Goal: Entertainment & Leisure: Consume media (video, audio)

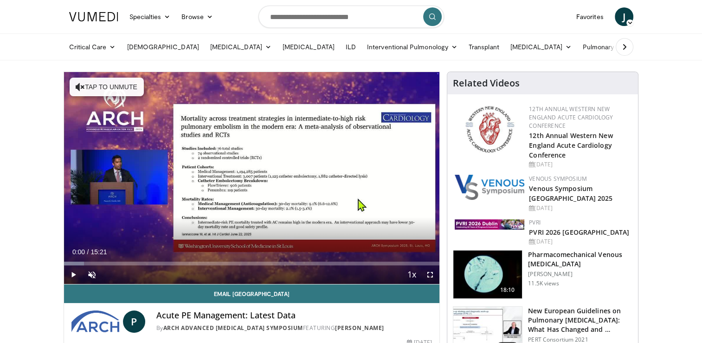
drag, startPoint x: 68, startPoint y: 263, endPoint x: 50, endPoint y: 262, distance: 18.6
click at [90, 277] on span "Video Player" at bounding box center [92, 274] width 19 height 19
click at [429, 274] on span "Video Player" at bounding box center [430, 274] width 19 height 19
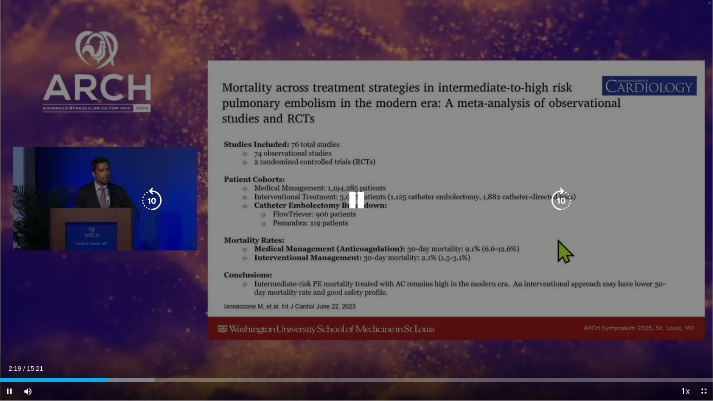
click at [358, 202] on icon "Video Player" at bounding box center [356, 201] width 26 height 26
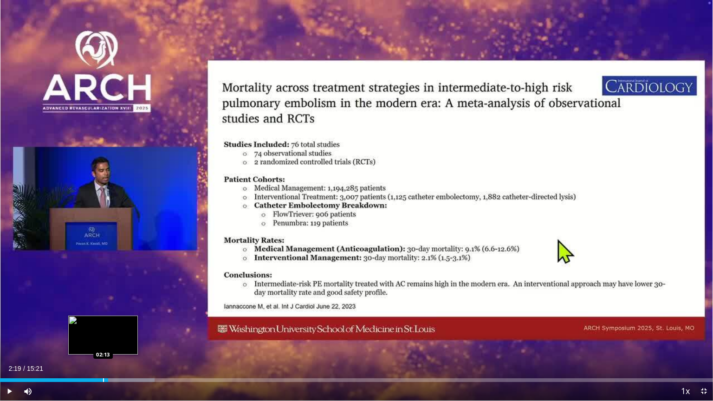
click at [102, 342] on div "02:19" at bounding box center [54, 380] width 108 height 4
click at [94, 342] on div "Progress Bar" at bounding box center [94, 380] width 1 height 4
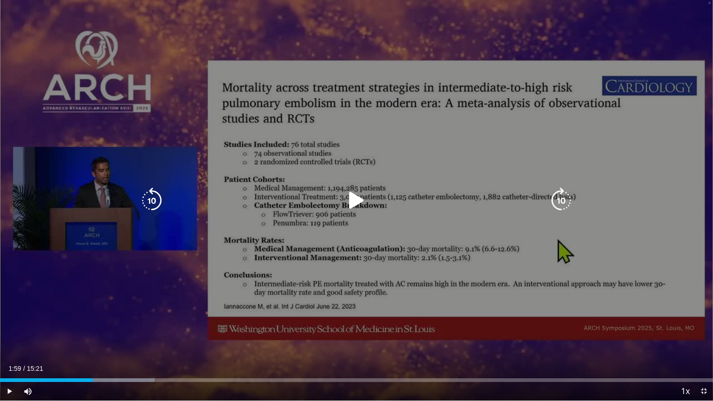
click at [350, 204] on icon "Video Player" at bounding box center [356, 201] width 26 height 26
click at [354, 196] on icon "Video Player" at bounding box center [356, 201] width 26 height 26
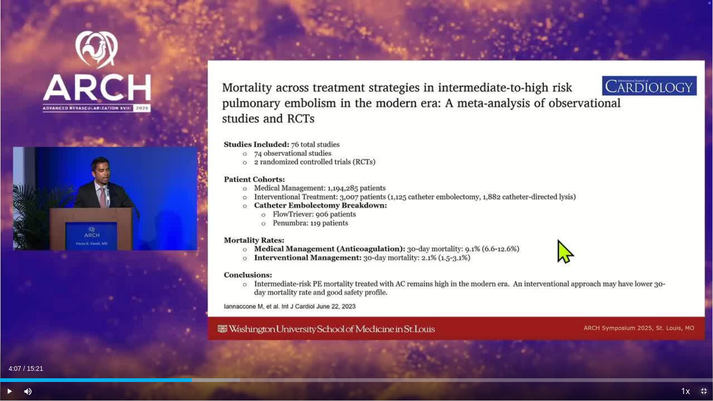
click at [700, 342] on span "Video Player" at bounding box center [703, 391] width 19 height 19
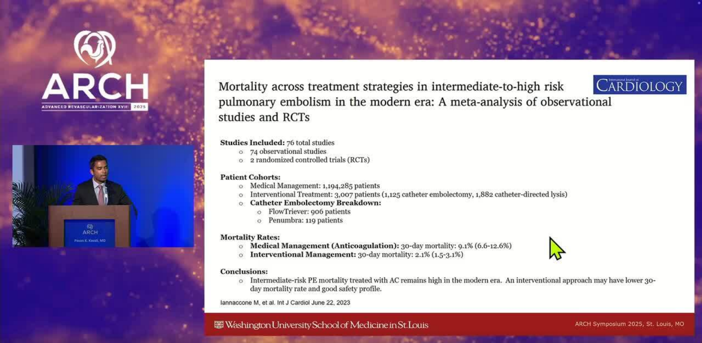
scroll to position [46, 0]
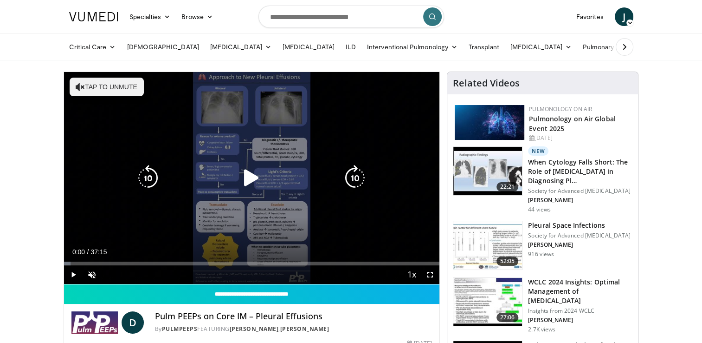
click at [243, 182] on icon "Video Player" at bounding box center [252, 178] width 26 height 26
click at [76, 86] on icon "Video Player" at bounding box center [80, 86] width 9 height 9
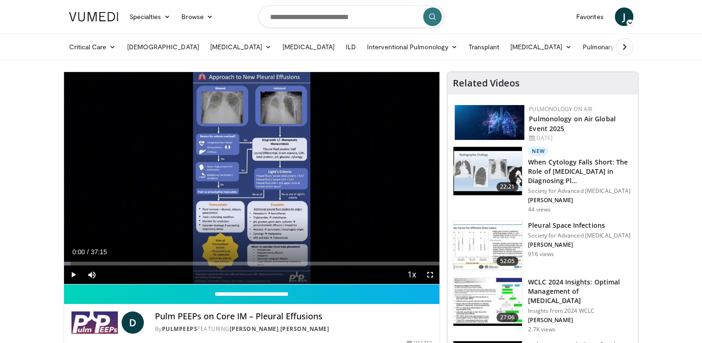
drag, startPoint x: 69, startPoint y: 263, endPoint x: 45, endPoint y: 265, distance: 23.7
click at [69, 277] on span "Video Player" at bounding box center [73, 274] width 19 height 19
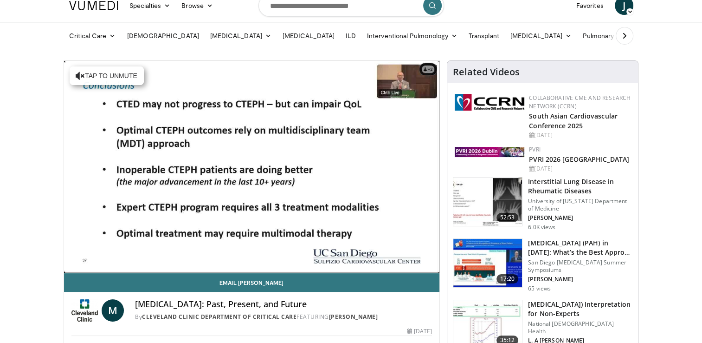
scroll to position [11, 0]
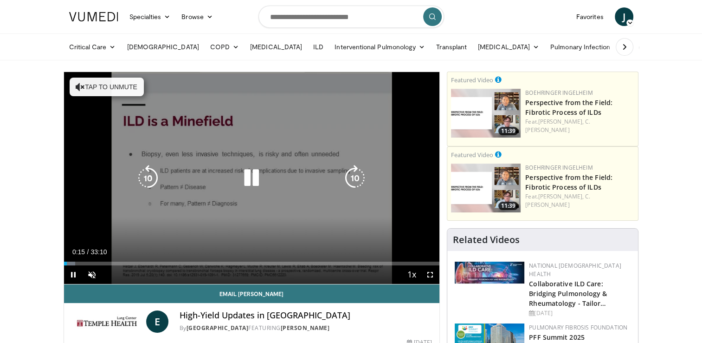
click at [77, 84] on icon "Video Player" at bounding box center [80, 86] width 9 height 9
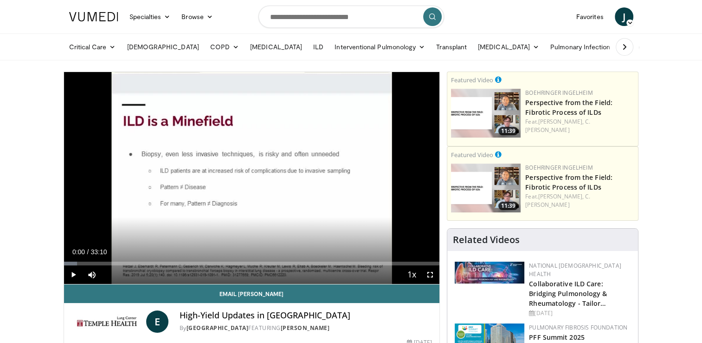
drag, startPoint x: 65, startPoint y: 264, endPoint x: 33, endPoint y: 254, distance: 32.9
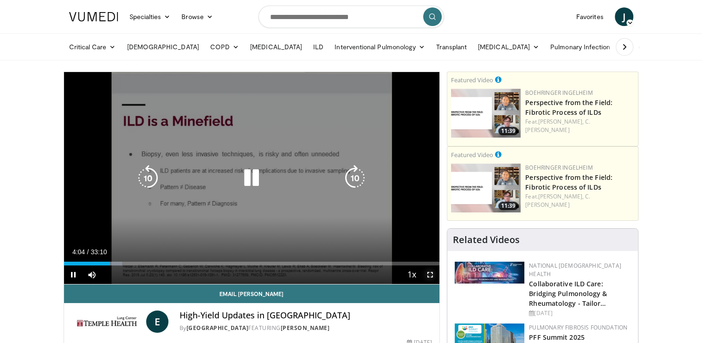
click at [429, 276] on span "Video Player" at bounding box center [430, 274] width 19 height 19
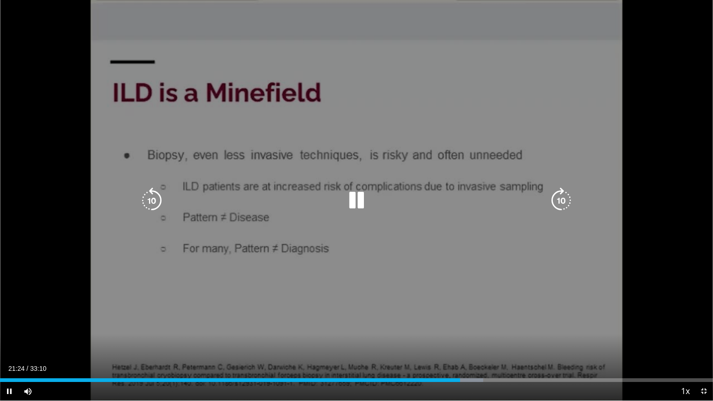
click at [360, 205] on icon "Video Player" at bounding box center [356, 201] width 26 height 26
click at [353, 203] on icon "Video Player" at bounding box center [356, 201] width 26 height 26
click at [356, 201] on icon "Video Player" at bounding box center [356, 201] width 26 height 26
click at [356, 198] on icon "Video Player" at bounding box center [356, 201] width 26 height 26
